Goal: Information Seeking & Learning: Check status

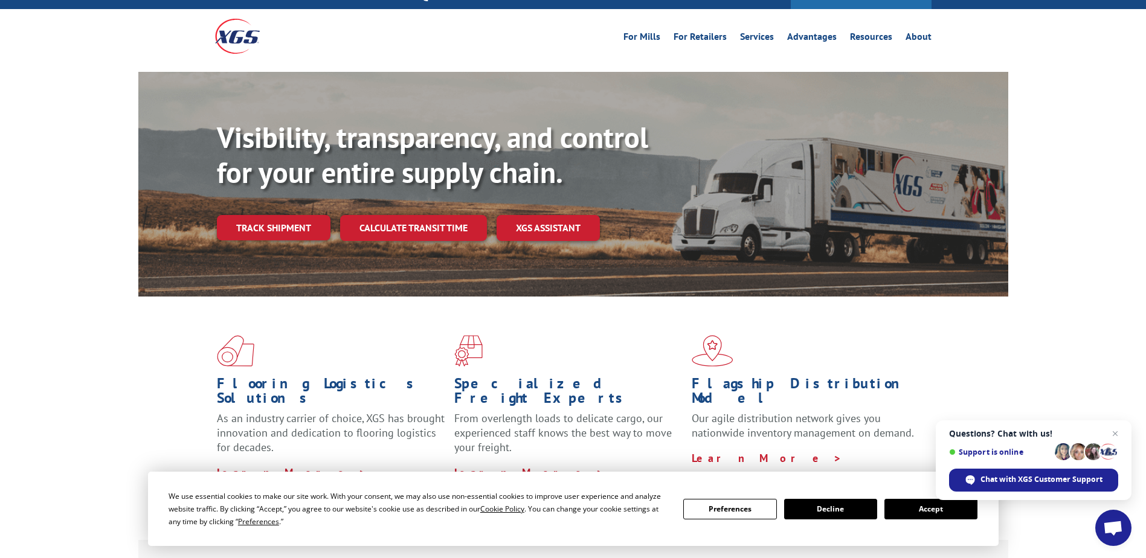
scroll to position [121, 0]
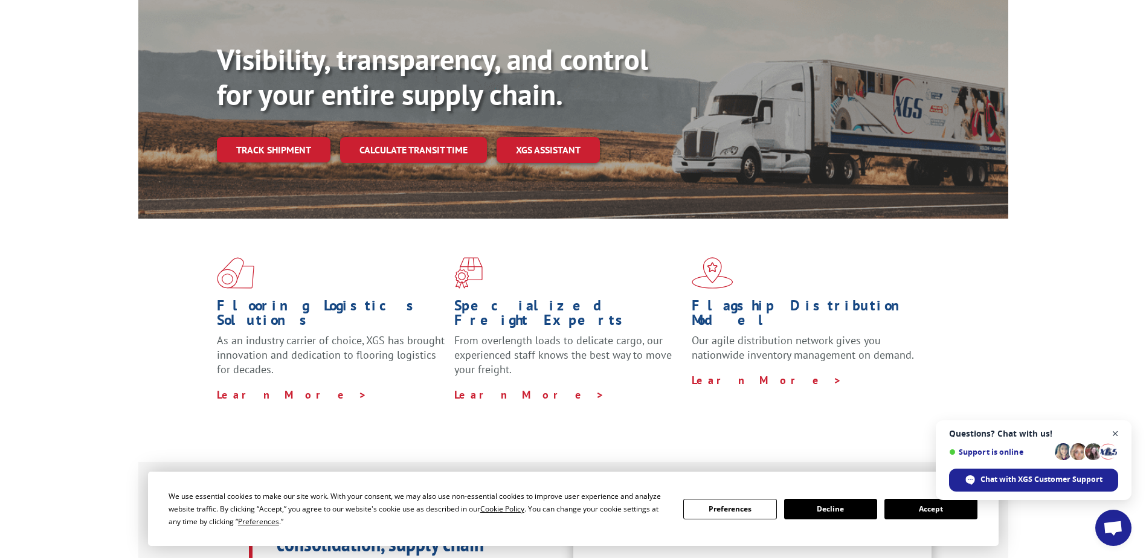
click at [1117, 436] on span "Close chat" at bounding box center [1115, 433] width 15 height 15
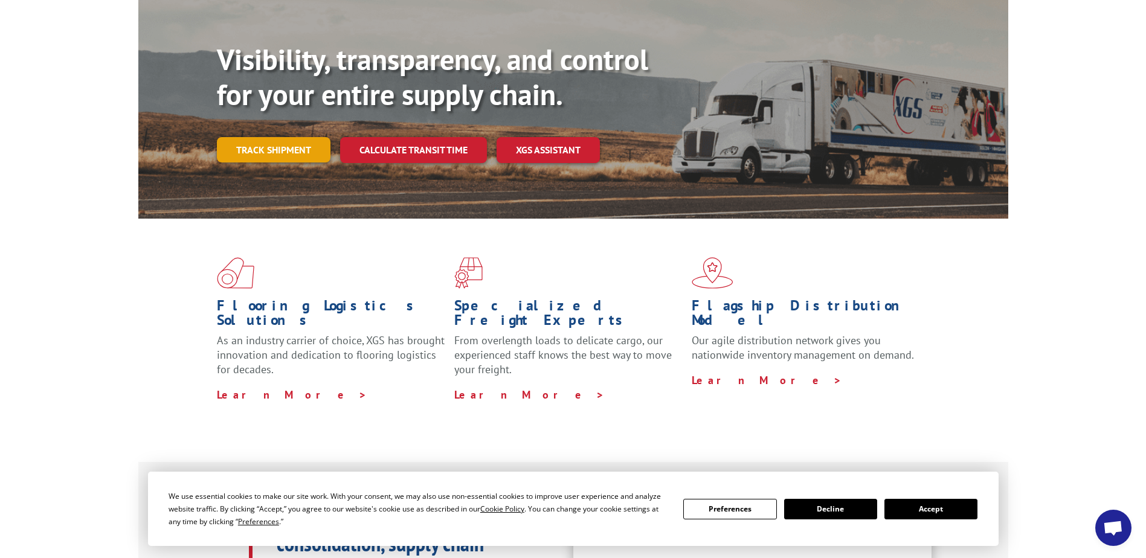
click at [253, 137] on link "Track shipment" at bounding box center [274, 149] width 114 height 25
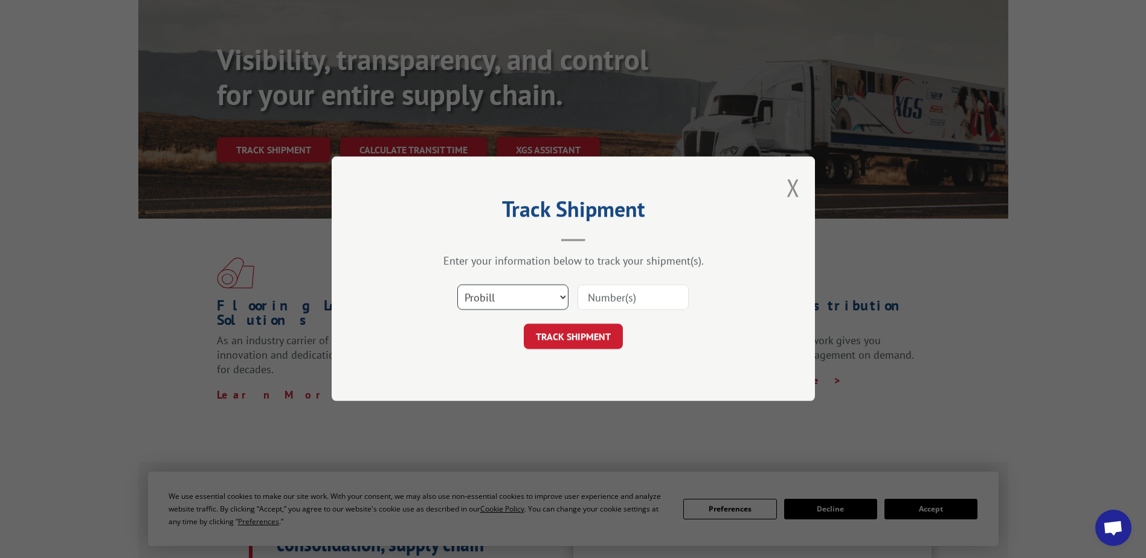
click at [564, 295] on select "Select category... Probill BOL PO" at bounding box center [512, 297] width 111 height 25
select select "bol"
click at [457, 285] on select "Select category... Probill BOL PO" at bounding box center [512, 297] width 111 height 25
click at [598, 300] on input at bounding box center [633, 297] width 111 height 25
type input "7056645"
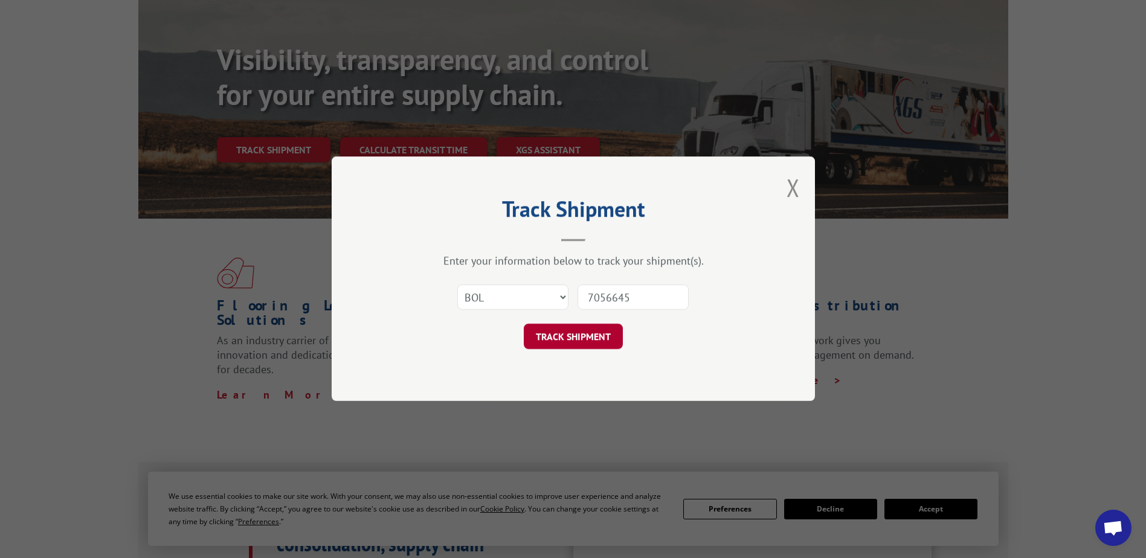
click at [568, 333] on button "TRACK SHIPMENT" at bounding box center [573, 336] width 99 height 25
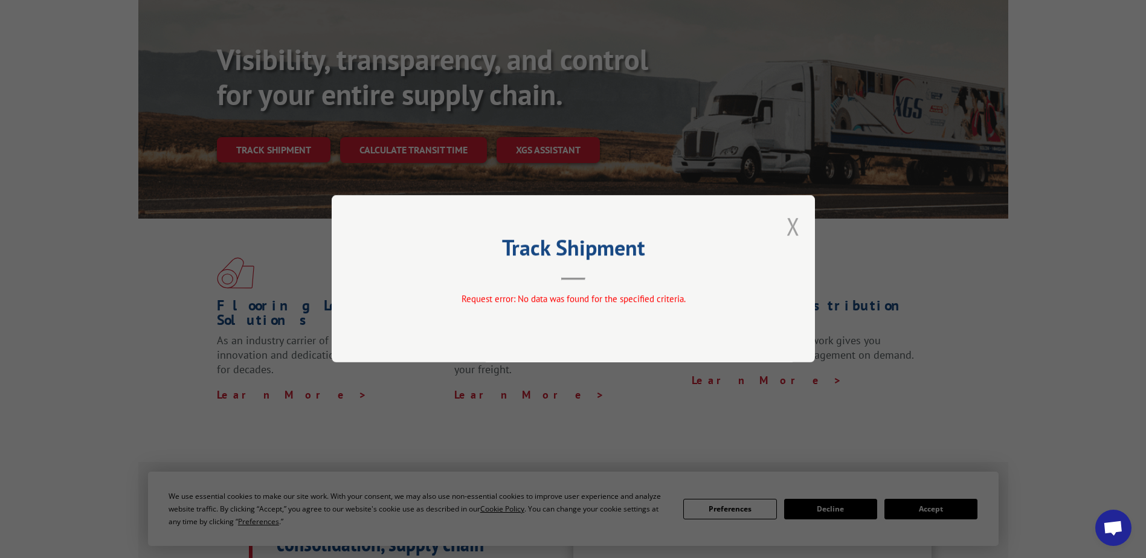
click at [796, 230] on button "Close modal" at bounding box center [793, 226] width 13 height 32
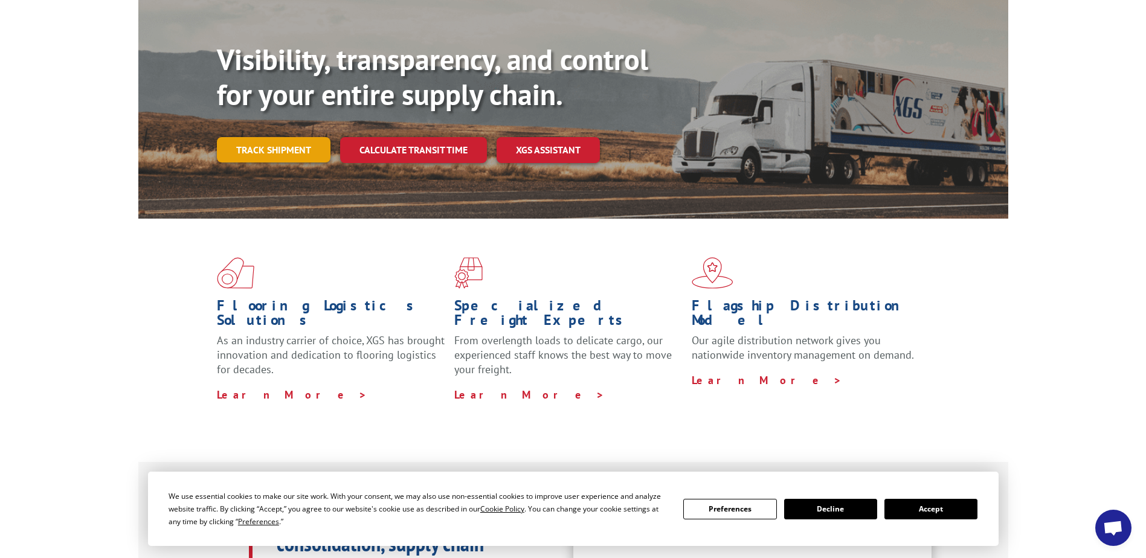
click at [273, 137] on link "Track shipment" at bounding box center [274, 149] width 114 height 25
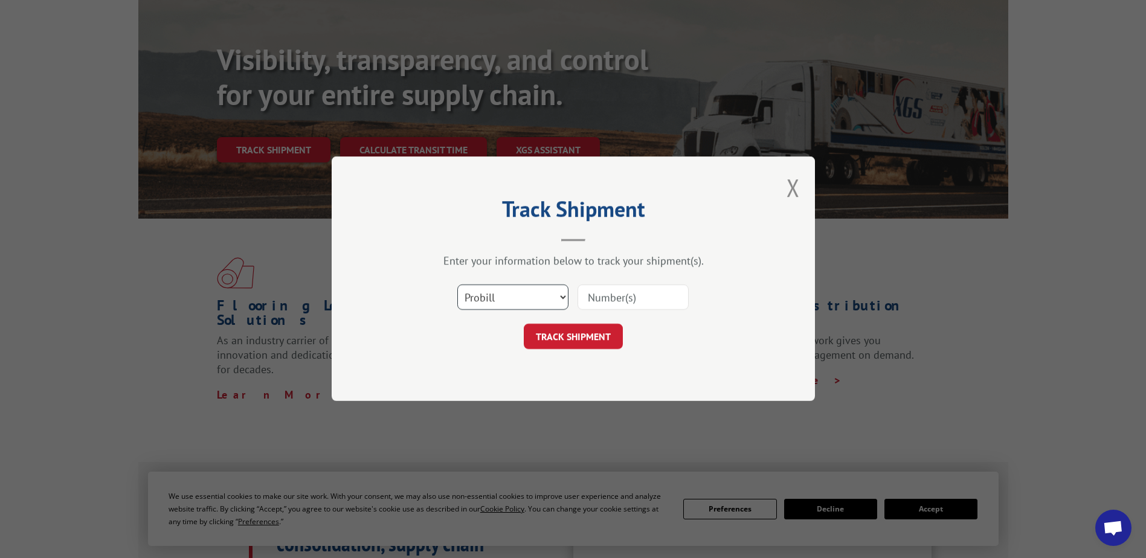
click at [564, 297] on select "Select category... Probill BOL PO" at bounding box center [512, 297] width 111 height 25
select select "bol"
click at [457, 285] on select "Select category... Probill BOL PO" at bounding box center [512, 297] width 111 height 25
click at [609, 298] on input at bounding box center [633, 297] width 111 height 25
type input "7056645"
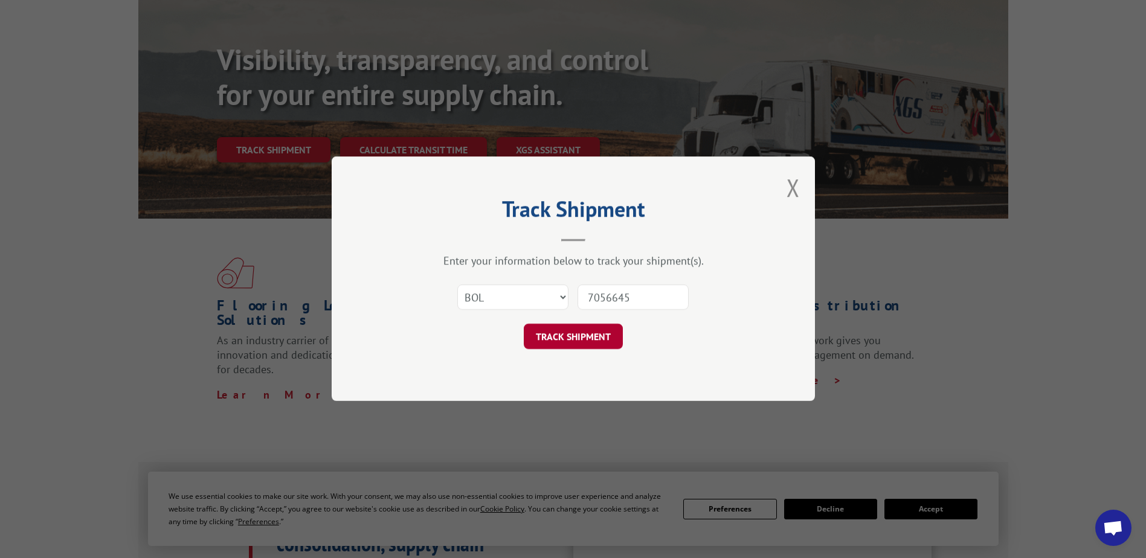
click at [580, 338] on button "TRACK SHIPMENT" at bounding box center [573, 336] width 99 height 25
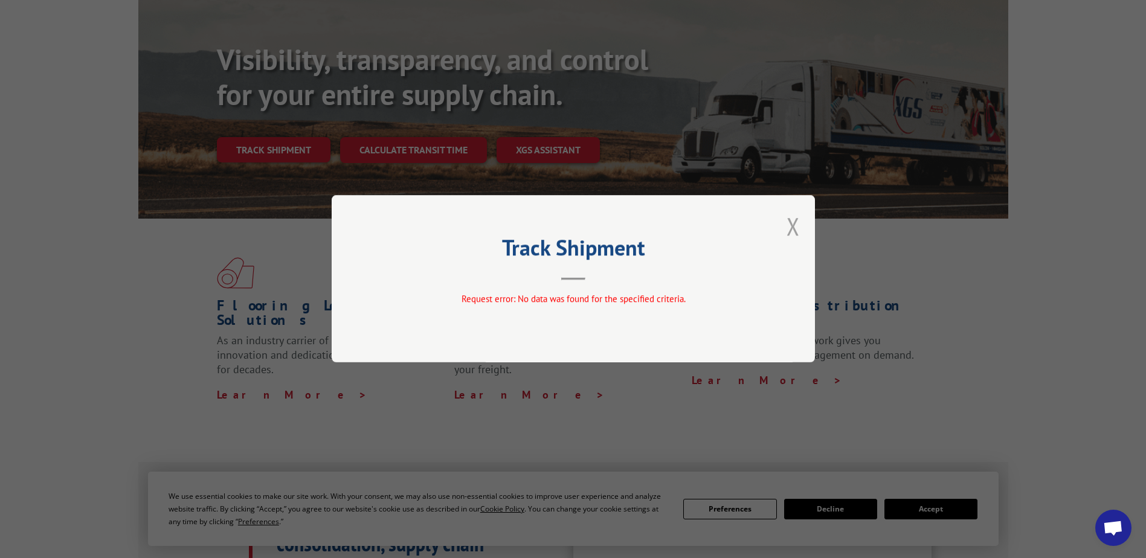
click at [794, 228] on button "Close modal" at bounding box center [793, 226] width 13 height 32
